Goal: Find specific page/section: Find specific page/section

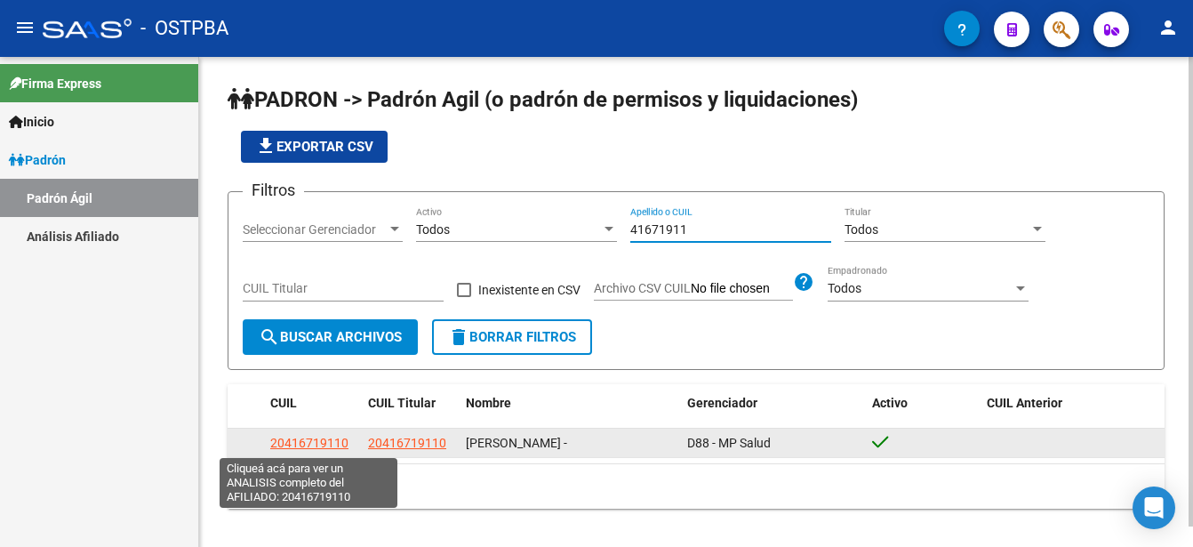
type input "41671911"
click at [323, 441] on span "20416719110" at bounding box center [309, 443] width 78 height 14
type textarea "20416719110"
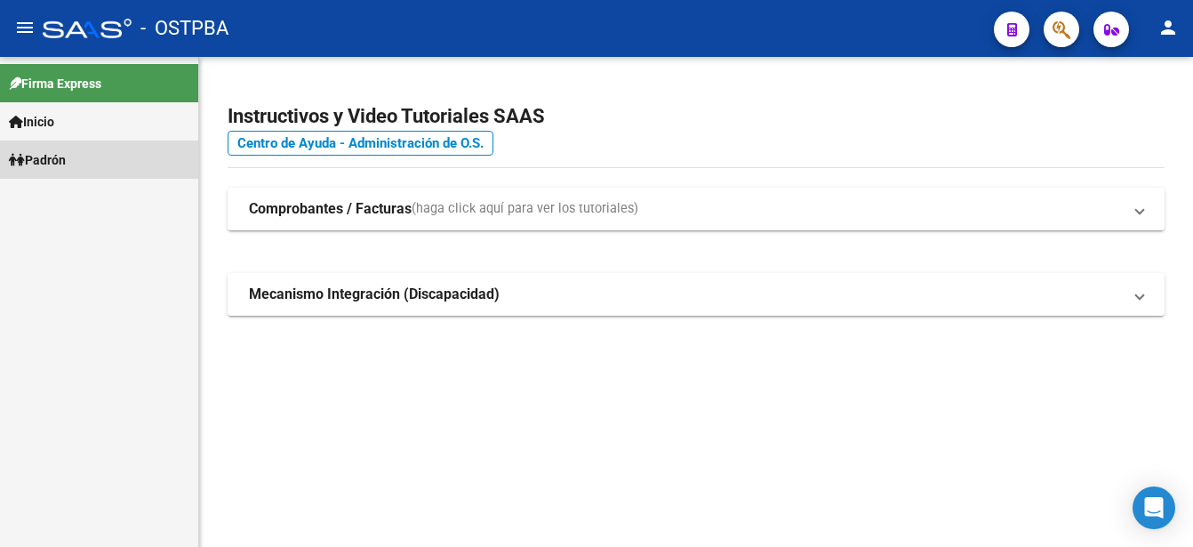
click at [66, 156] on span "Padrón" at bounding box center [37, 160] width 57 height 20
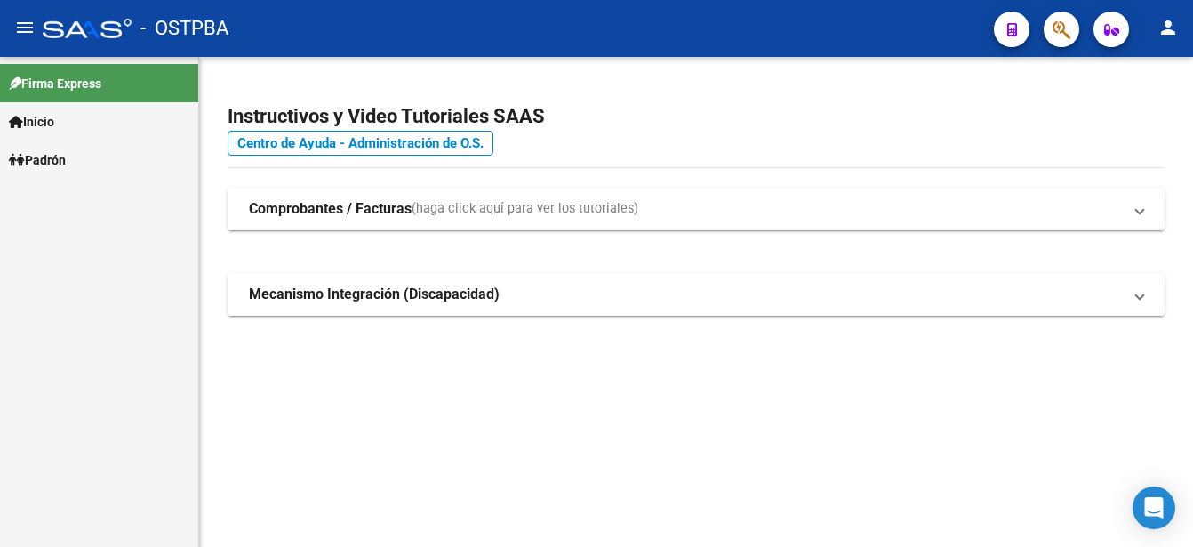
click at [66, 155] on span "Padrón" at bounding box center [37, 160] width 57 height 20
click at [65, 189] on link "Padrón Ágil" at bounding box center [99, 198] width 198 height 38
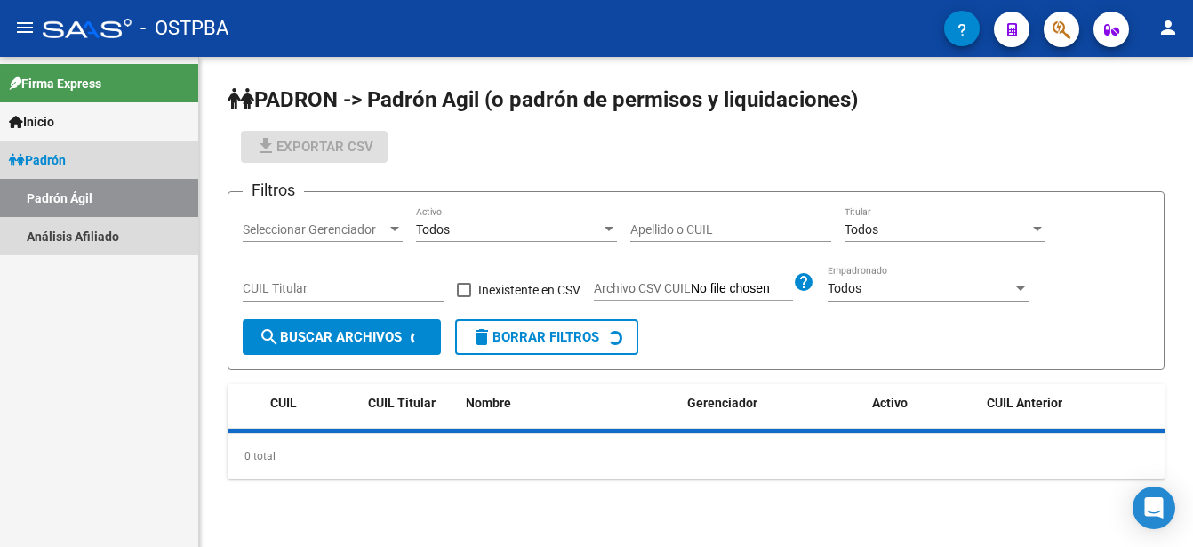
click at [65, 189] on link "Padrón Ágil" at bounding box center [99, 198] width 198 height 38
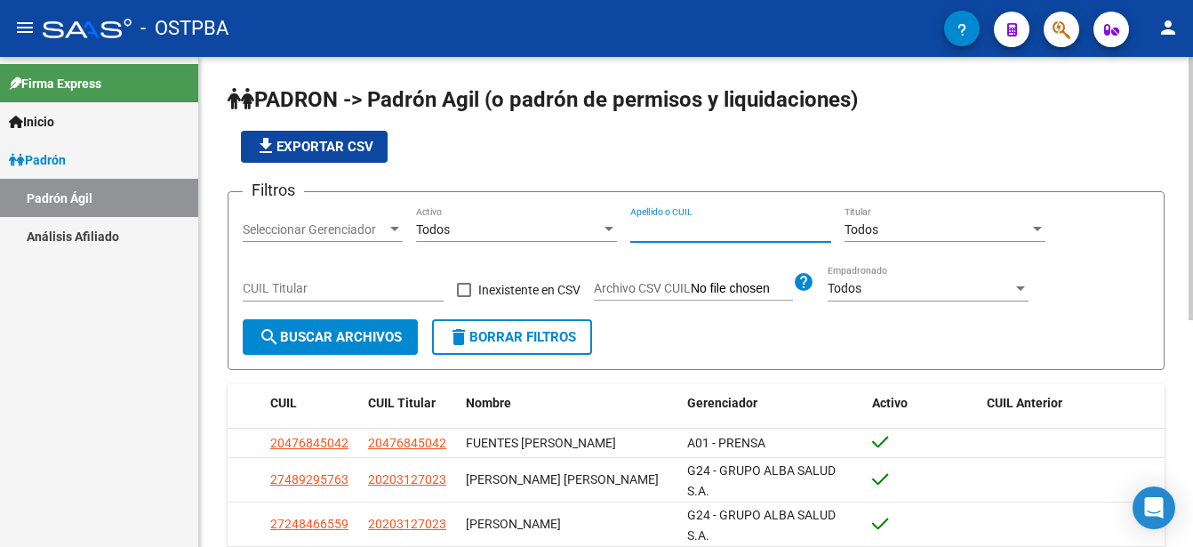
click at [631, 231] on input "Apellido o CUIL" at bounding box center [730, 229] width 201 height 15
